Goal: Navigation & Orientation: Find specific page/section

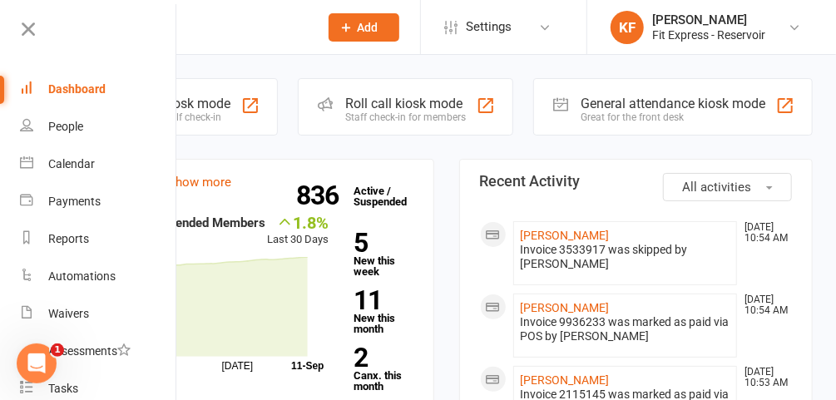
click at [800, 28] on icon at bounding box center [793, 27] width 13 height 13
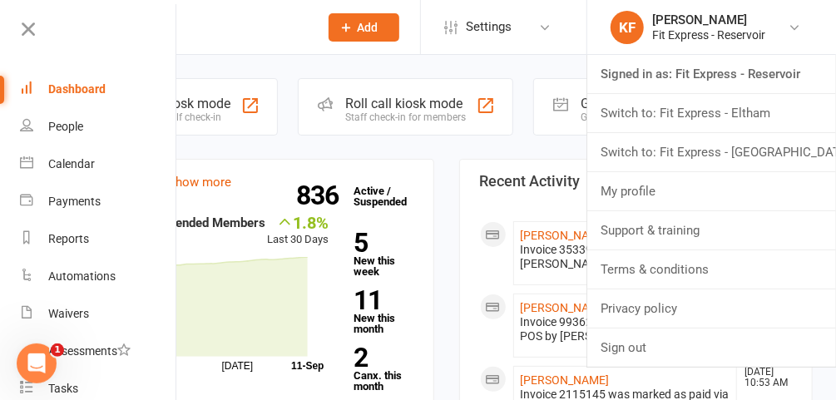
click at [772, 78] on link "Signed in as: Fit Express - Reservoir" at bounding box center [711, 74] width 249 height 38
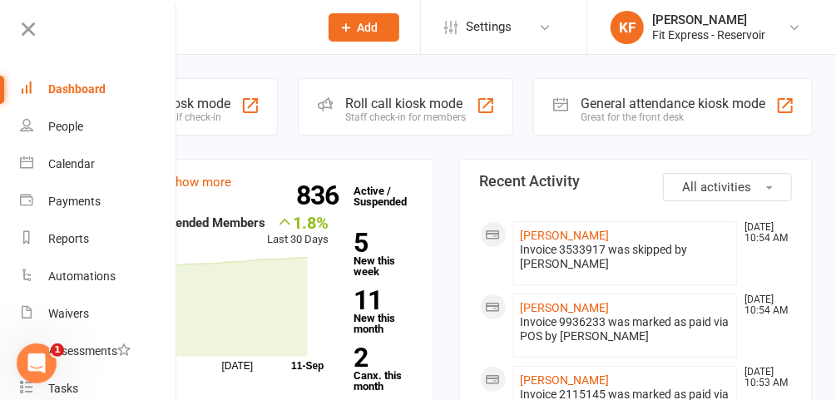
click at [23, 32] on icon at bounding box center [28, 28] width 23 height 23
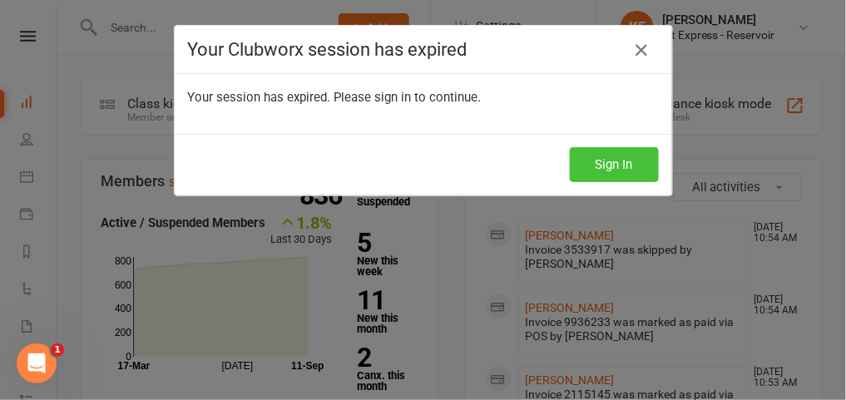
click at [623, 161] on button "Sign In" at bounding box center [614, 164] width 89 height 35
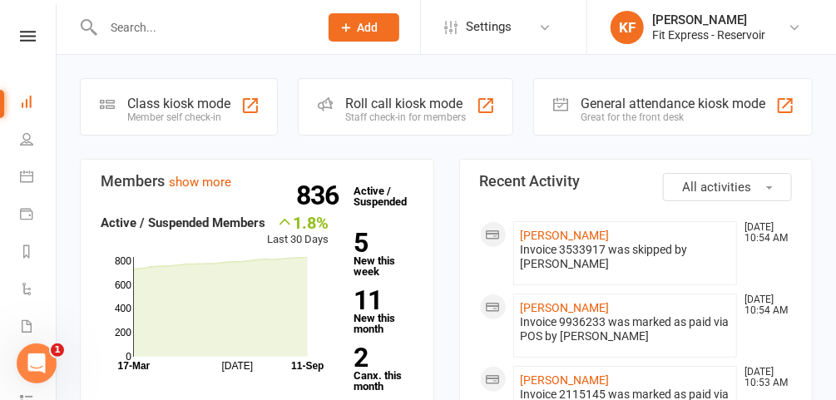
click at [158, 27] on input "text" at bounding box center [202, 27] width 209 height 23
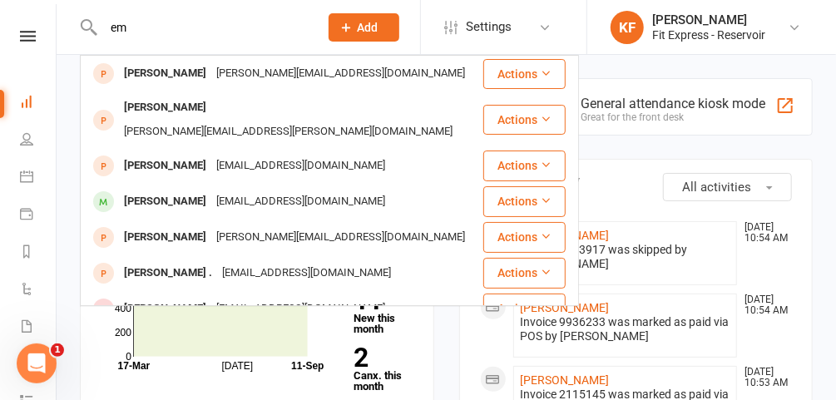
type input "e"
